Goal: Task Accomplishment & Management: Manage account settings

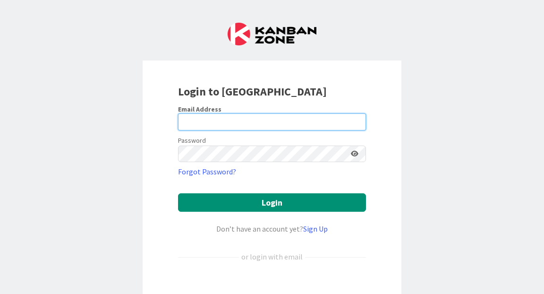
click at [211, 122] on input "email" at bounding box center [272, 121] width 188 height 17
type input "[PERSON_NAME][EMAIL_ADDRESS][PERSON_NAME][DOMAIN_NAME]"
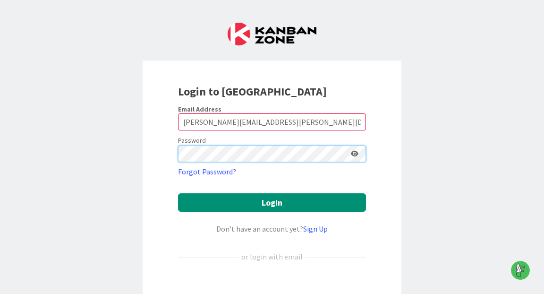
click at [178, 193] on button "Login" at bounding box center [272, 202] width 188 height 18
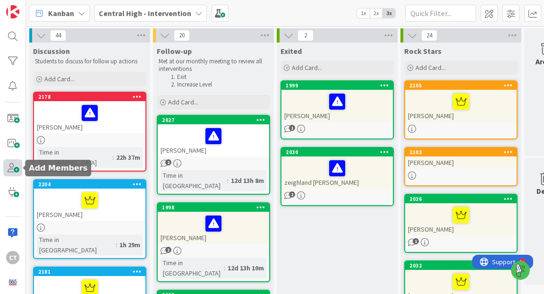
click at [15, 170] on span at bounding box center [12, 167] width 19 height 17
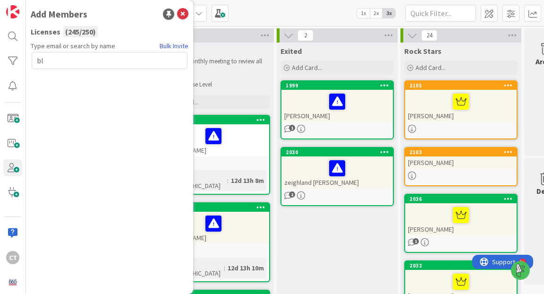
type input "b"
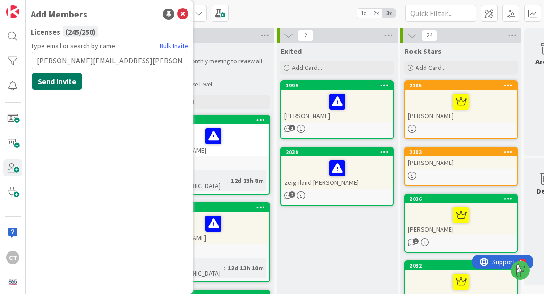
type input "[PERSON_NAME][EMAIL_ADDRESS][PERSON_NAME][DOMAIN_NAME]"
click at [49, 84] on button "Send Invite" at bounding box center [57, 81] width 51 height 17
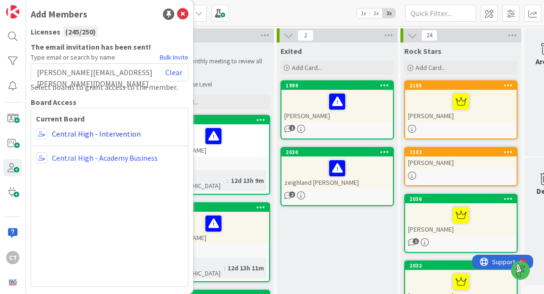
click at [59, 134] on link "Central High - Intervention" at bounding box center [96, 133] width 89 height 11
click at [43, 134] on span at bounding box center [41, 133] width 11 height 11
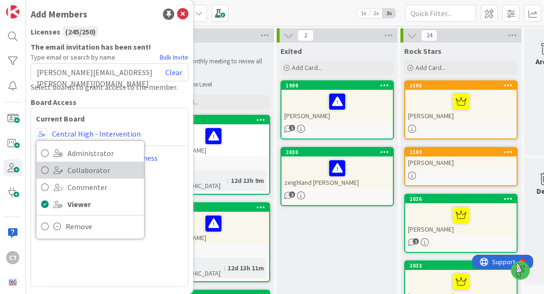
click at [45, 164] on icon at bounding box center [45, 170] width 8 height 14
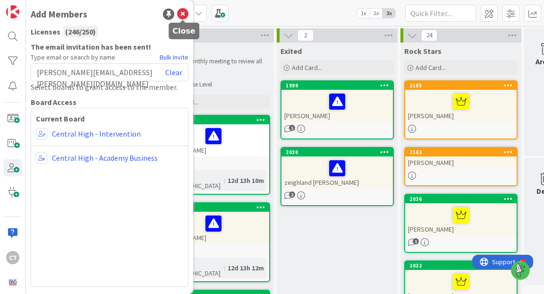
click at [183, 16] on icon at bounding box center [182, 13] width 11 height 11
